Goal: Task Accomplishment & Management: Manage account settings

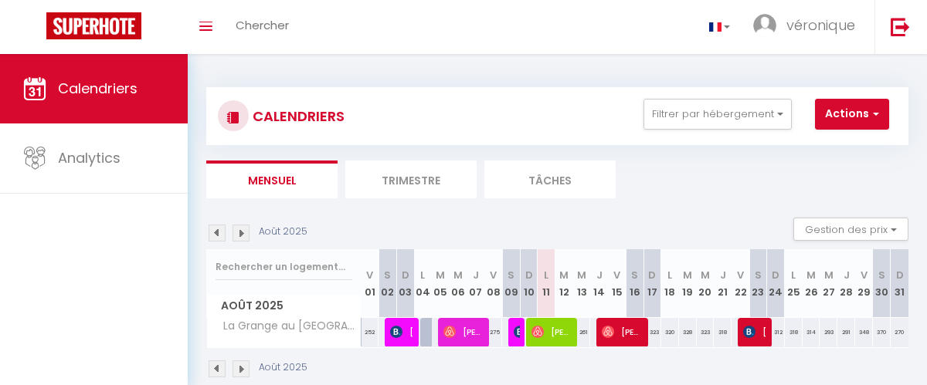
select select
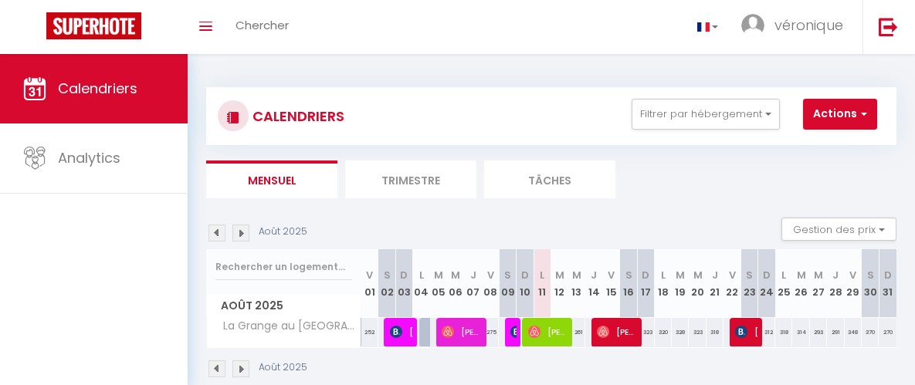
select select
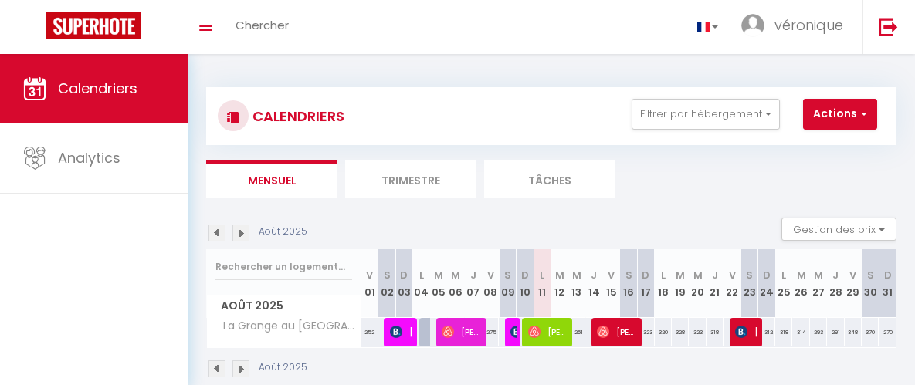
select select
click at [615, 332] on span "[PERSON_NAME]" at bounding box center [616, 331] width 39 height 29
select select "KO"
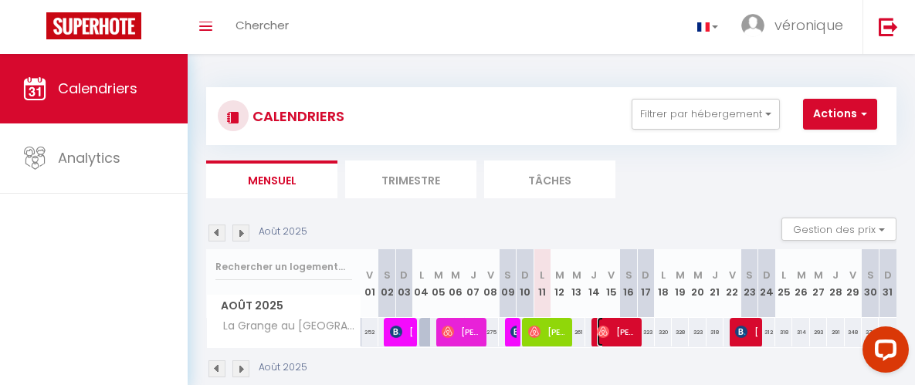
select select "0"
select select "1"
select select
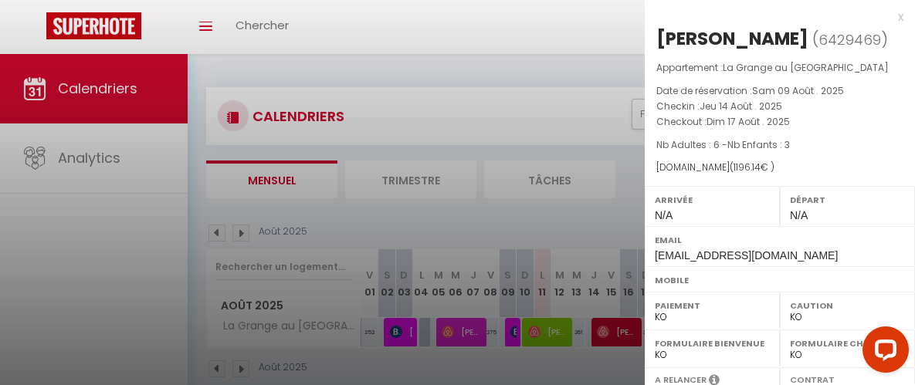
click at [894, 22] on div "x [PERSON_NAME] ( 6429469 ) Appartement : [GEOGRAPHIC_DATA] au Fil du Parc Date…" at bounding box center [780, 150] width 270 height 300
click at [889, 14] on div "x" at bounding box center [774, 17] width 259 height 19
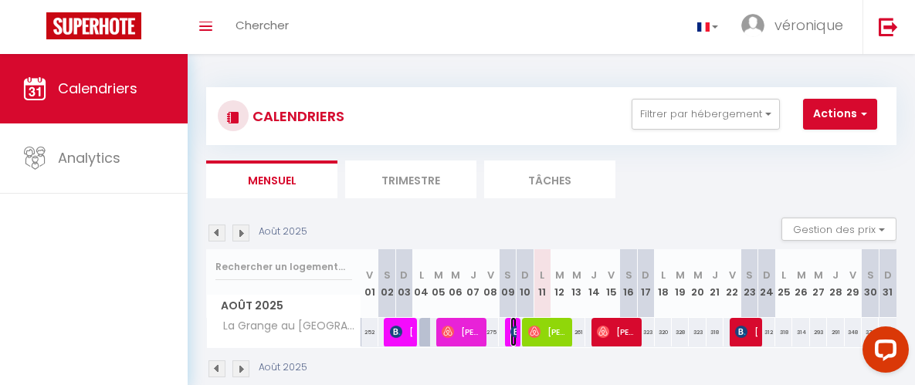
click at [510, 335] on img at bounding box center [516, 332] width 12 height 12
select select "OK"
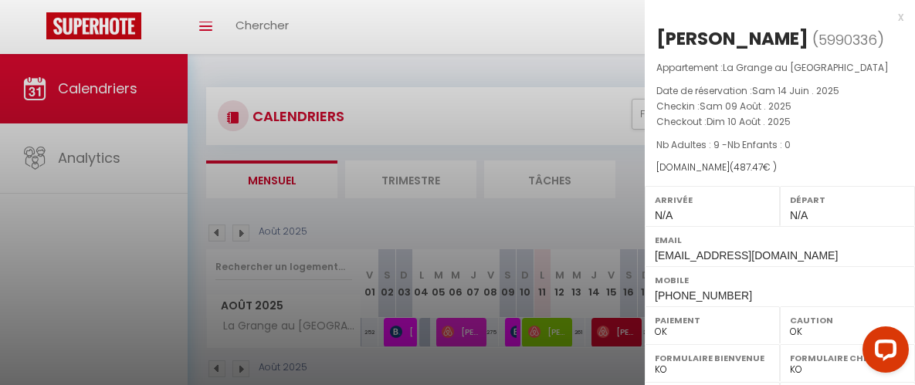
click at [459, 335] on div at bounding box center [457, 192] width 915 height 385
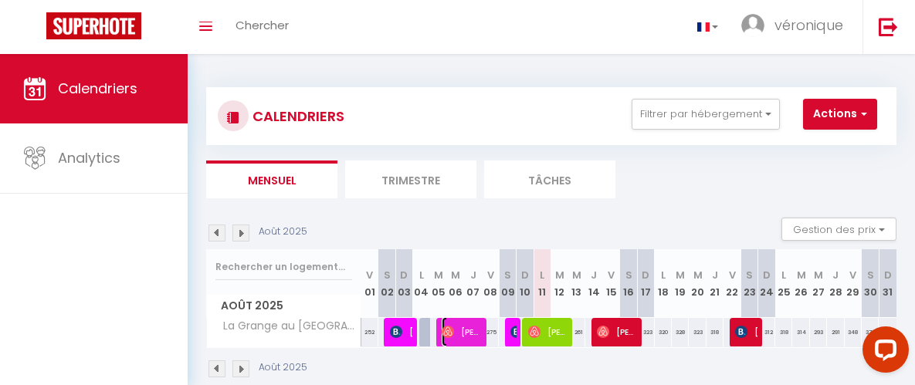
click at [462, 329] on span "[PERSON_NAME]" at bounding box center [461, 331] width 39 height 29
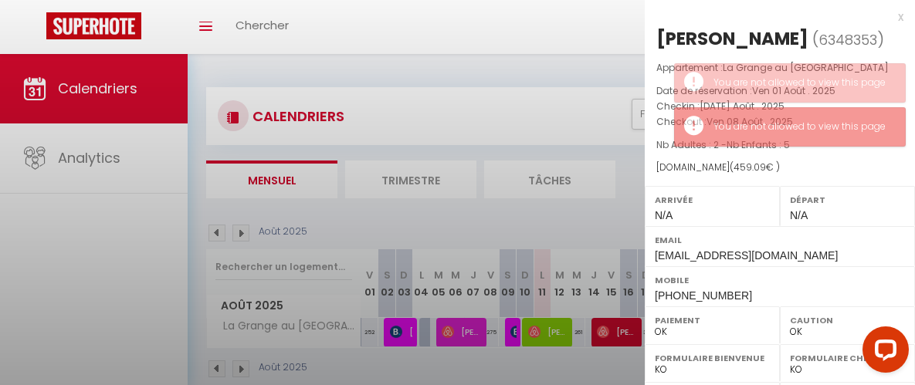
click at [462, 329] on div at bounding box center [457, 192] width 915 height 385
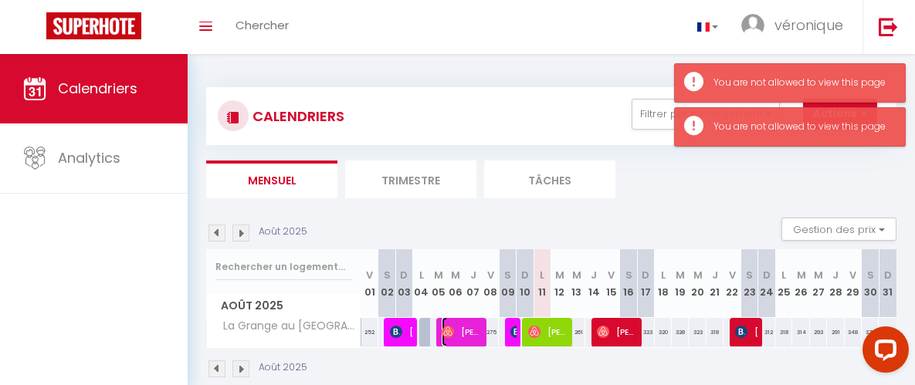
click at [462, 329] on span "[PERSON_NAME]" at bounding box center [461, 331] width 39 height 29
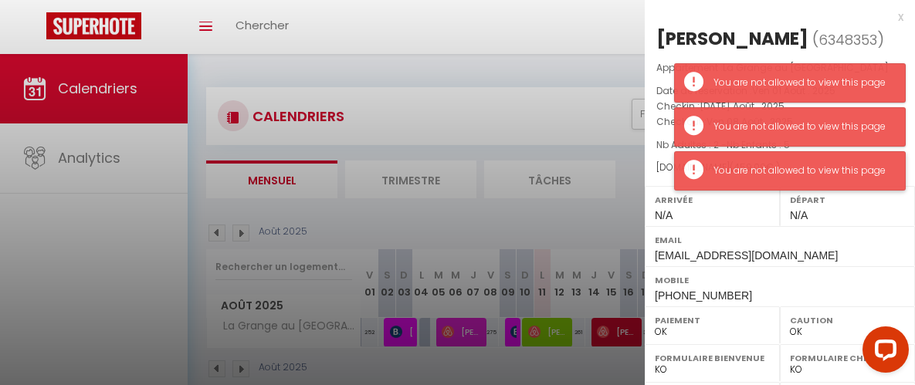
click at [826, 220] on body "Questions et aide sur la MIGRATION - [GEOGRAPHIC_DATA] ouverte de 13 à 14h puis…" at bounding box center [457, 246] width 915 height 385
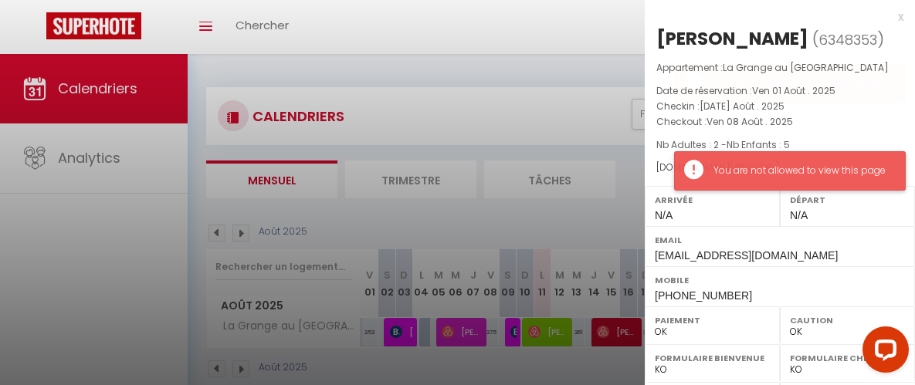
click at [831, 171] on body "Questions et aide sur la MIGRATION - [GEOGRAPHIC_DATA] ouverte de 13 à 14h puis…" at bounding box center [457, 246] width 915 height 385
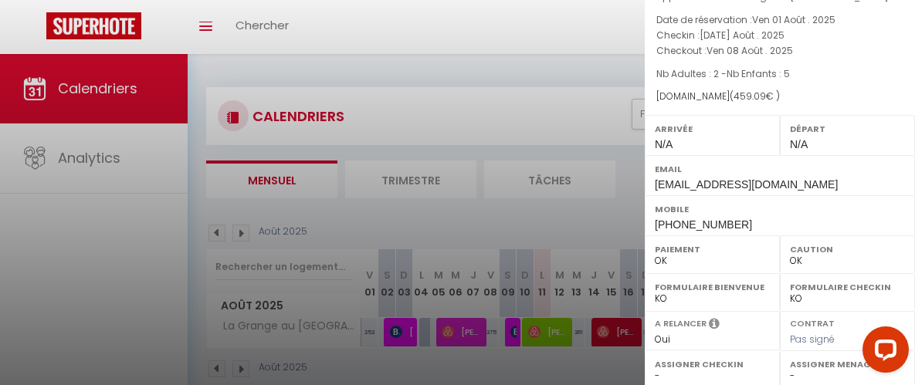
scroll to position [54, 0]
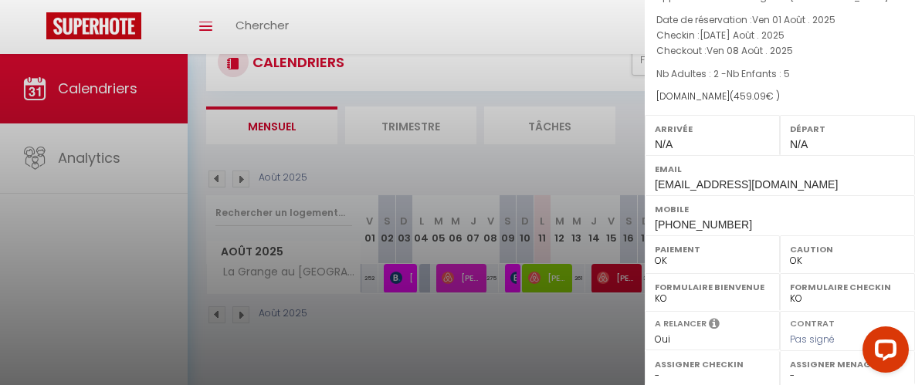
click at [456, 286] on div at bounding box center [457, 192] width 915 height 385
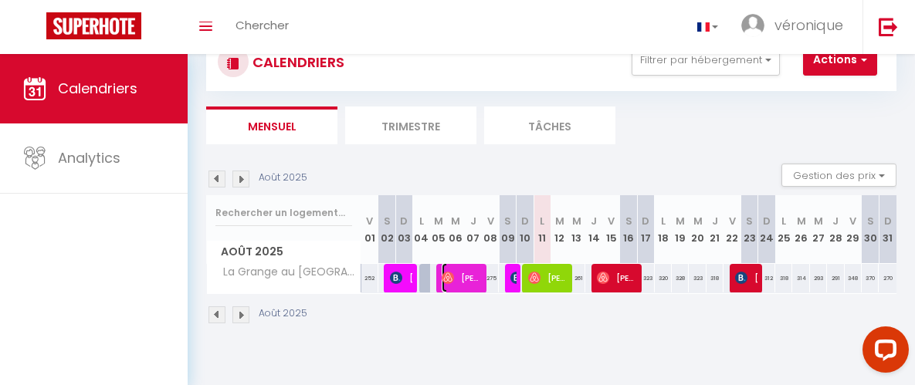
click at [456, 286] on span "[PERSON_NAME]" at bounding box center [461, 277] width 39 height 29
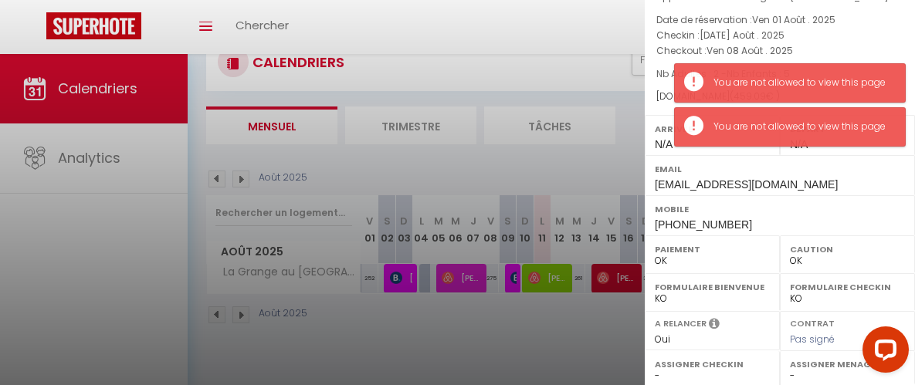
click at [752, 155] on div "Email [EMAIL_ADDRESS][DOMAIN_NAME]" at bounding box center [780, 175] width 270 height 40
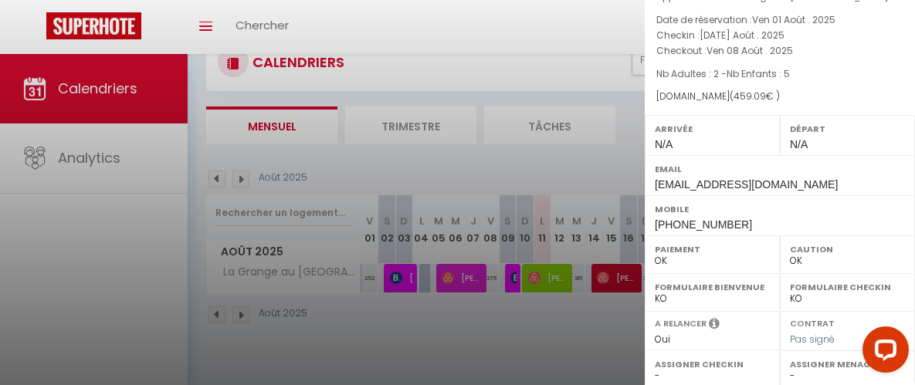
scroll to position [23, 0]
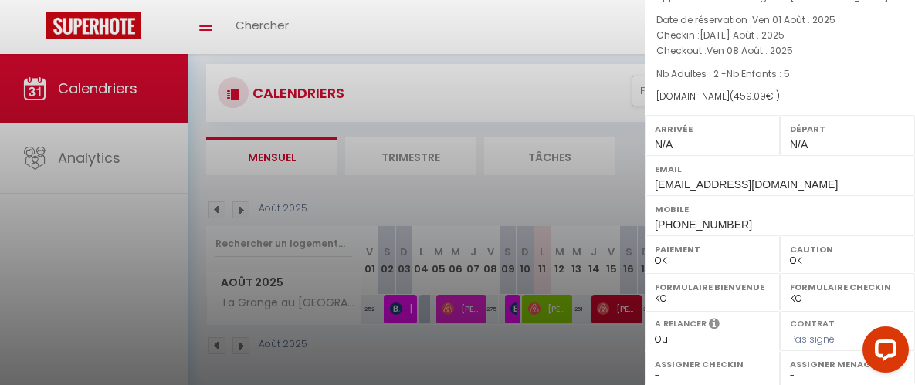
click at [575, 90] on div at bounding box center [457, 192] width 915 height 385
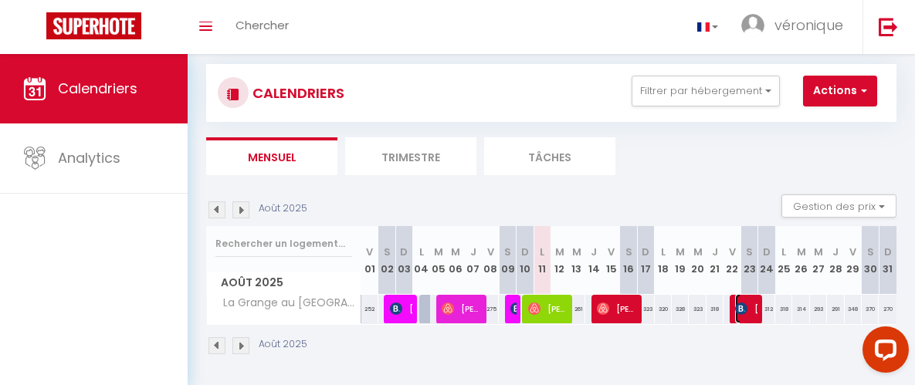
click at [741, 314] on span "[PERSON_NAME]" at bounding box center [746, 308] width 22 height 29
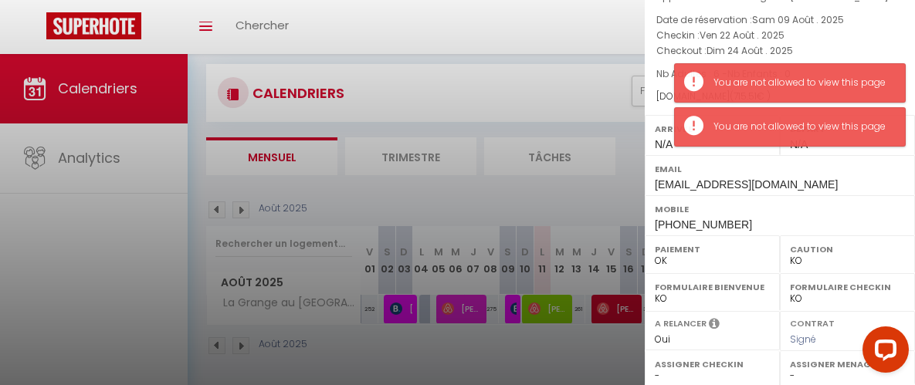
click at [865, 178] on div "Email [EMAIL_ADDRESS][DOMAIN_NAME]" at bounding box center [780, 175] width 270 height 40
click at [877, 81] on div "You are not allowed to view this page" at bounding box center [802, 83] width 176 height 15
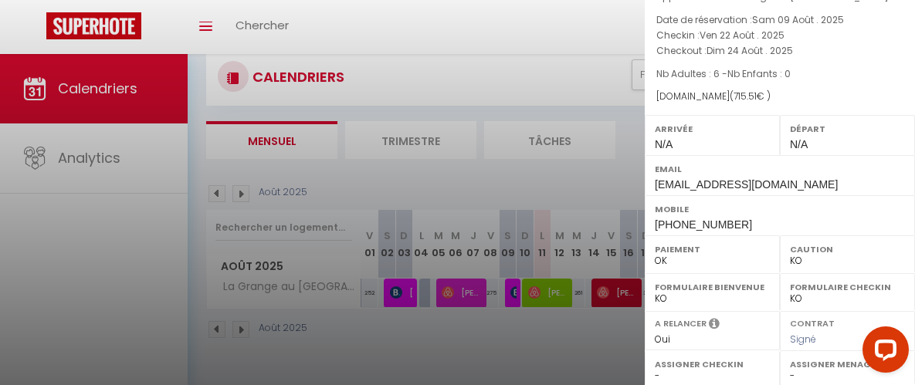
scroll to position [54, 0]
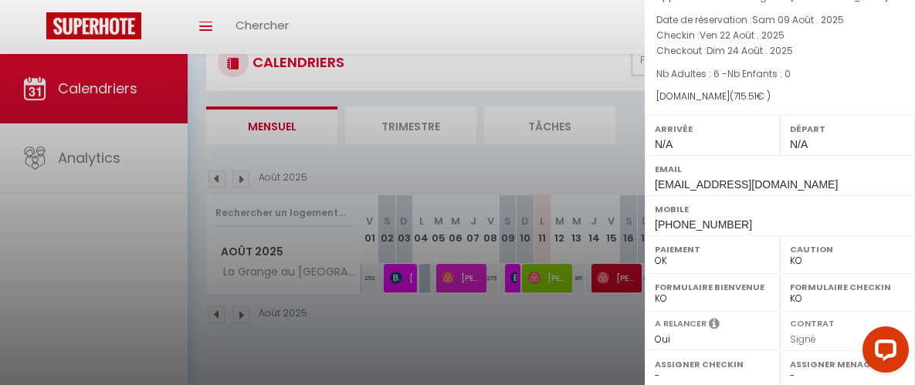
click at [908, 380] on div at bounding box center [882, 352] width 65 height 65
click at [392, 280] on div at bounding box center [457, 192] width 915 height 385
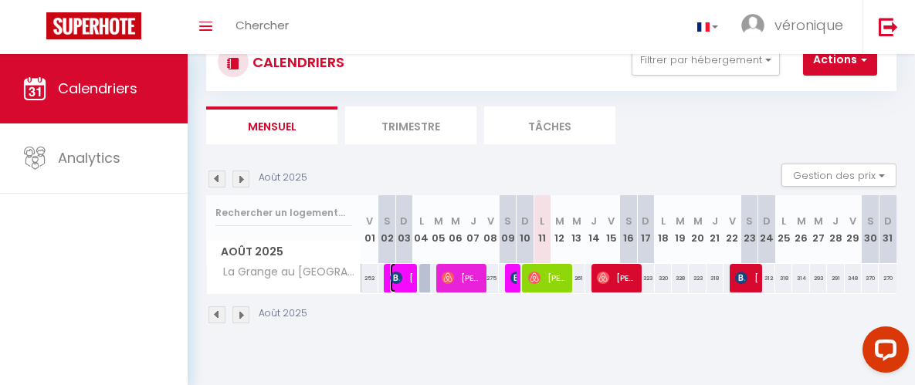
click at [392, 280] on img at bounding box center [396, 278] width 12 height 12
select select "OK"
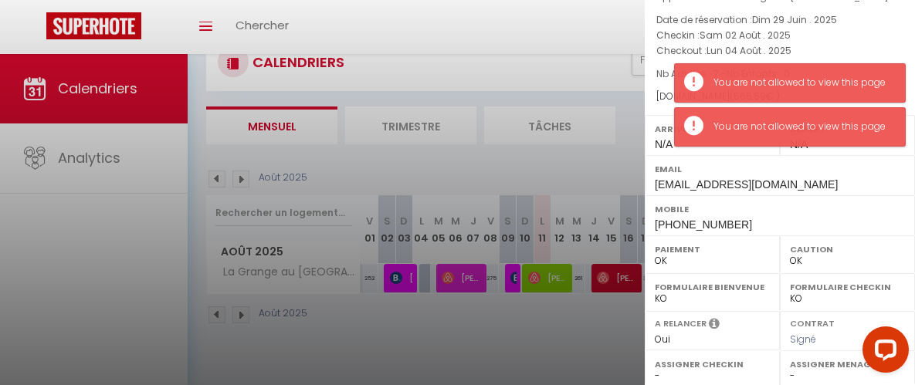
click at [832, 164] on label "Email" at bounding box center [780, 168] width 250 height 15
click at [865, 80] on div "You are not allowed to view this page" at bounding box center [802, 83] width 176 height 15
